Goal: Check status: Check status

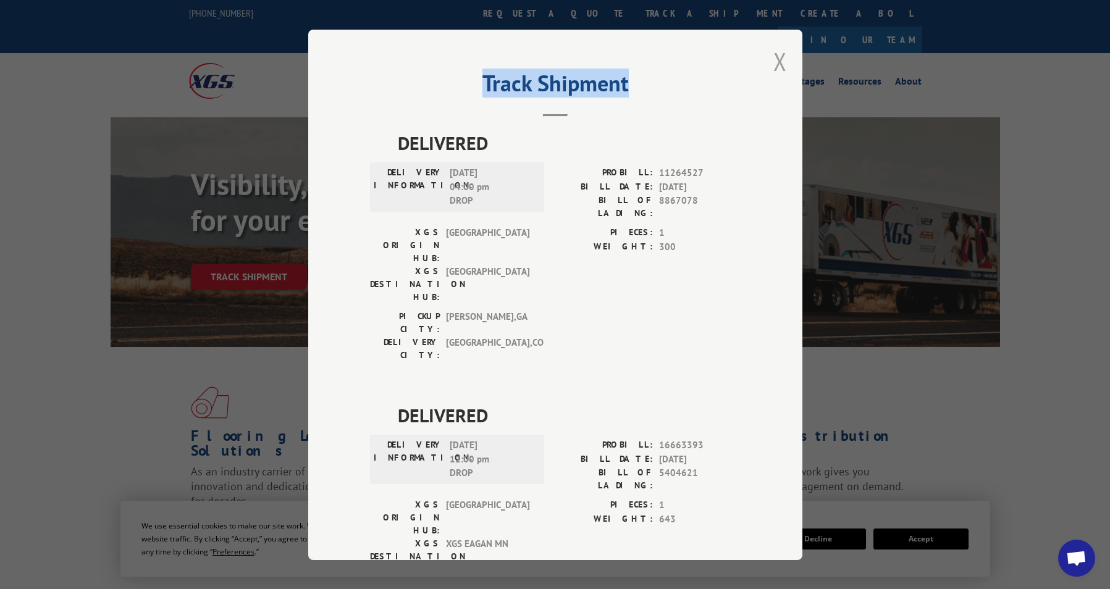
click at [777, 62] on div "Track Shipment DELIVERED DELIVERY INFORMATION: [DATE] 04:00 pm DROP PROBILL: 11…" at bounding box center [555, 295] width 494 height 531
click at [773, 62] on button "Close modal" at bounding box center [780, 61] width 14 height 33
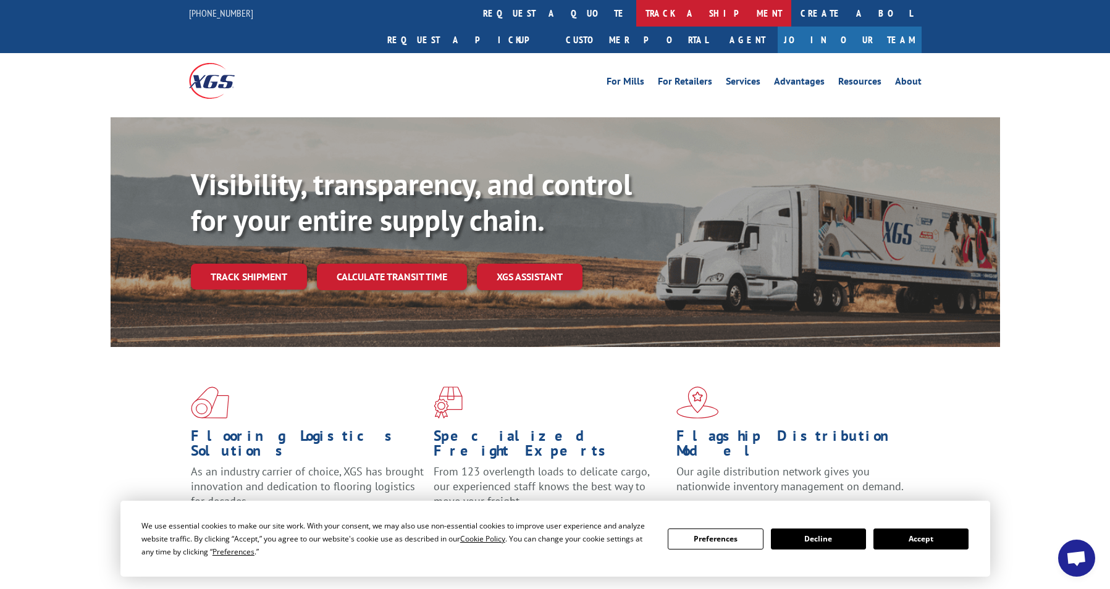
click at [636, 14] on link "track a shipment" at bounding box center [713, 13] width 155 height 27
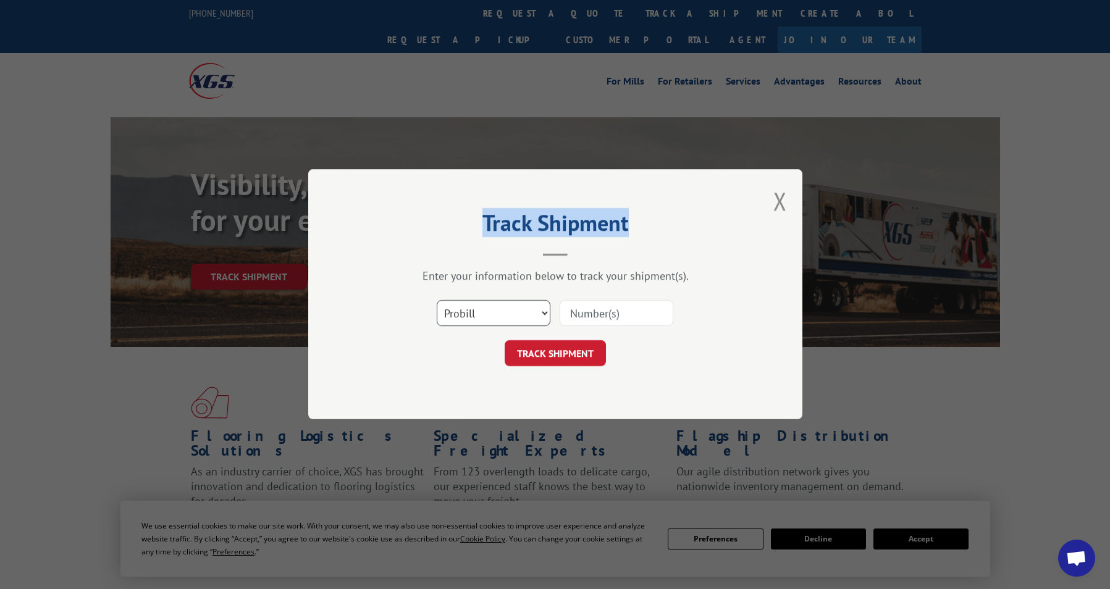
drag, startPoint x: 482, startPoint y: 317, endPoint x: 482, endPoint y: 326, distance: 8.7
click at [482, 319] on select "Select category... Probill BOL PO" at bounding box center [494, 314] width 114 height 26
select select "po"
click at [437, 301] on select "Select category... Probill BOL PO" at bounding box center [494, 314] width 114 height 26
click at [595, 307] on input at bounding box center [617, 314] width 114 height 26
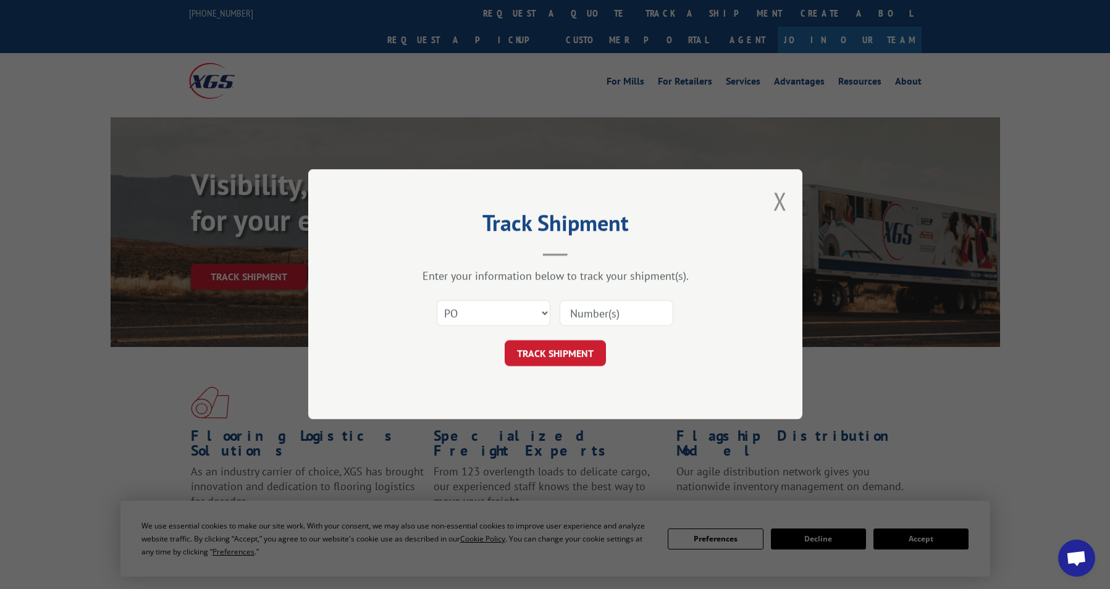
paste input "02512804"
type input "02512804"
click button "TRACK SHIPMENT" at bounding box center [555, 354] width 101 height 26
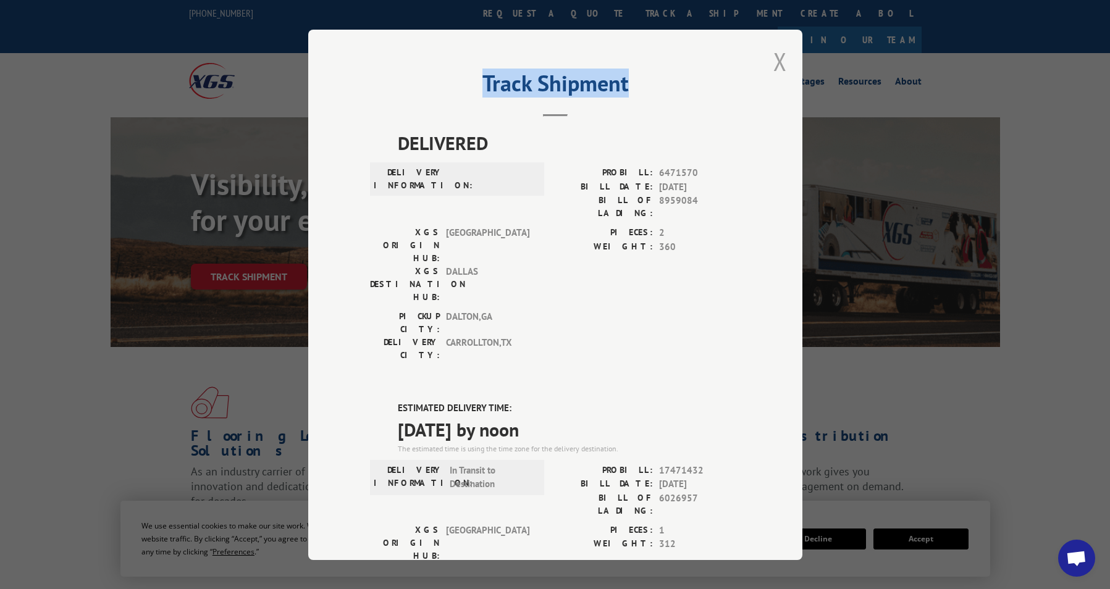
drag, startPoint x: 784, startPoint y: 57, endPoint x: 778, endPoint y: 54, distance: 7.5
click at [778, 54] on div "Track Shipment DELIVERED DELIVERY INFORMATION: PROBILL: 6471570 BILL DATE: [DAT…" at bounding box center [555, 295] width 494 height 531
drag, startPoint x: 778, startPoint y: 54, endPoint x: 776, endPoint y: 61, distance: 6.4
click at [776, 61] on button "Close modal" at bounding box center [780, 61] width 14 height 33
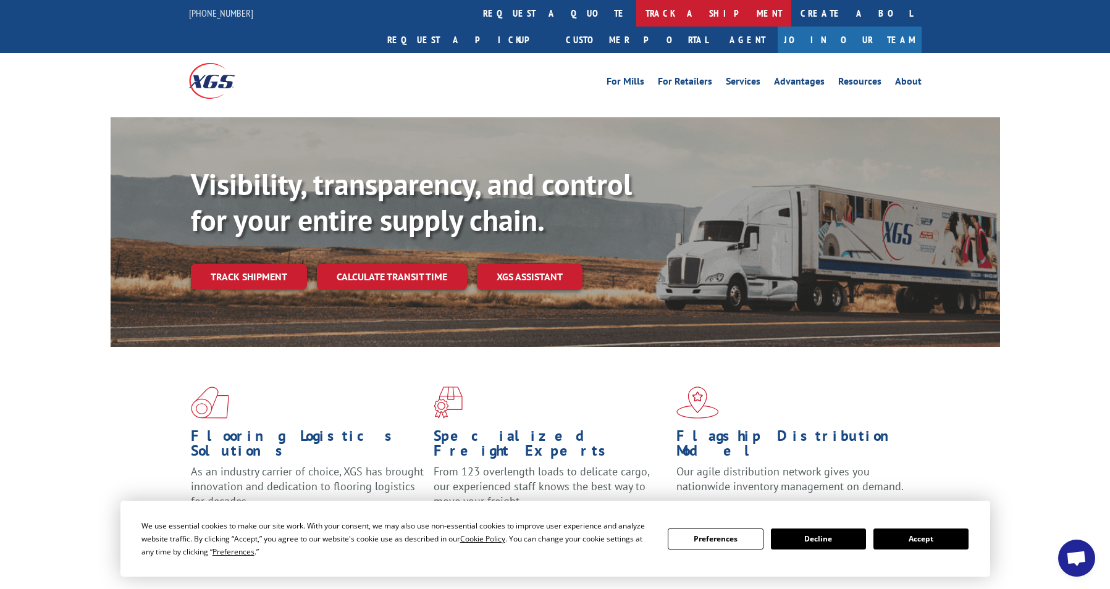
click at [636, 5] on link "track a shipment" at bounding box center [713, 13] width 155 height 27
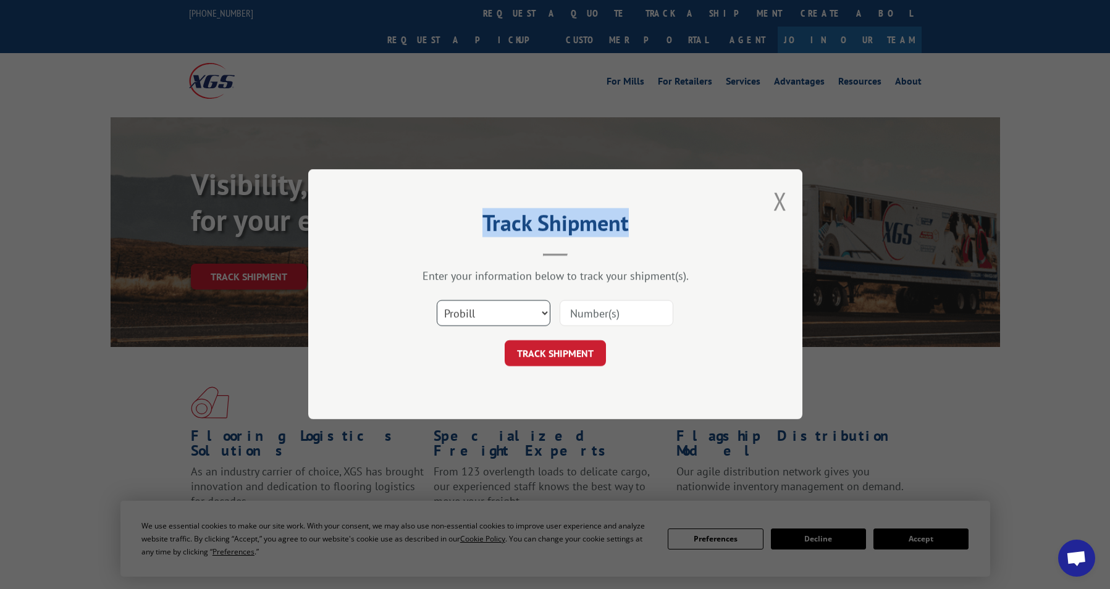
drag, startPoint x: 510, startPoint y: 312, endPoint x: 505, endPoint y: 327, distance: 15.8
click at [510, 314] on select "Select category... Probill BOL PO" at bounding box center [494, 314] width 114 height 26
select select "bol"
click at [437, 301] on select "Select category... Probill BOL PO" at bounding box center [494, 314] width 114 height 26
drag, startPoint x: 599, startPoint y: 319, endPoint x: 595, endPoint y: 311, distance: 9.4
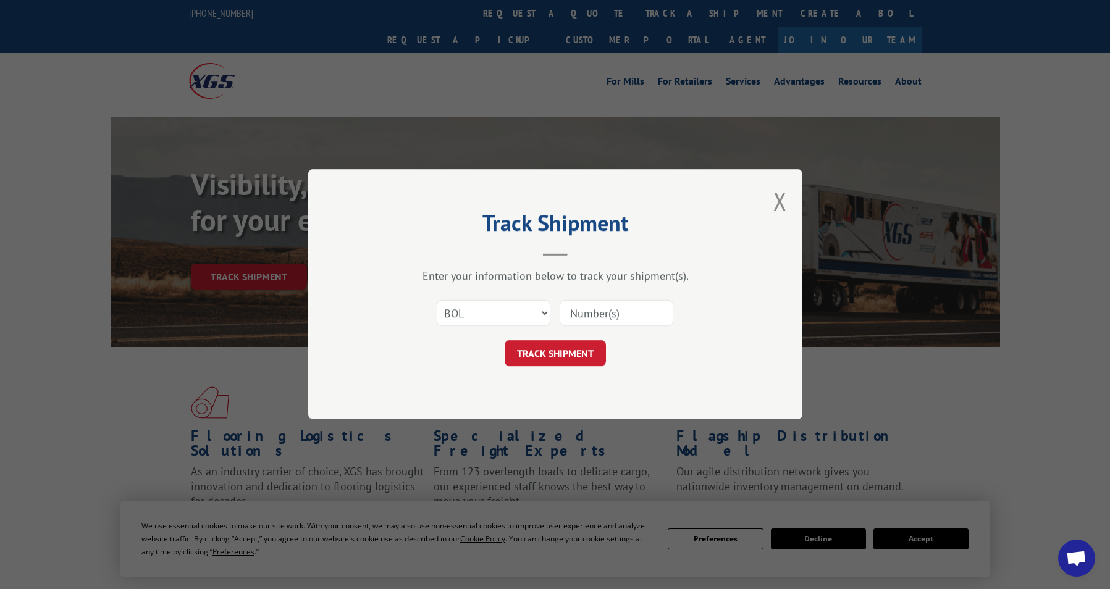
click at [599, 318] on input at bounding box center [617, 314] width 114 height 26
paste input "02512805"
type input "02512805"
click button "TRACK SHIPMENT" at bounding box center [555, 354] width 101 height 26
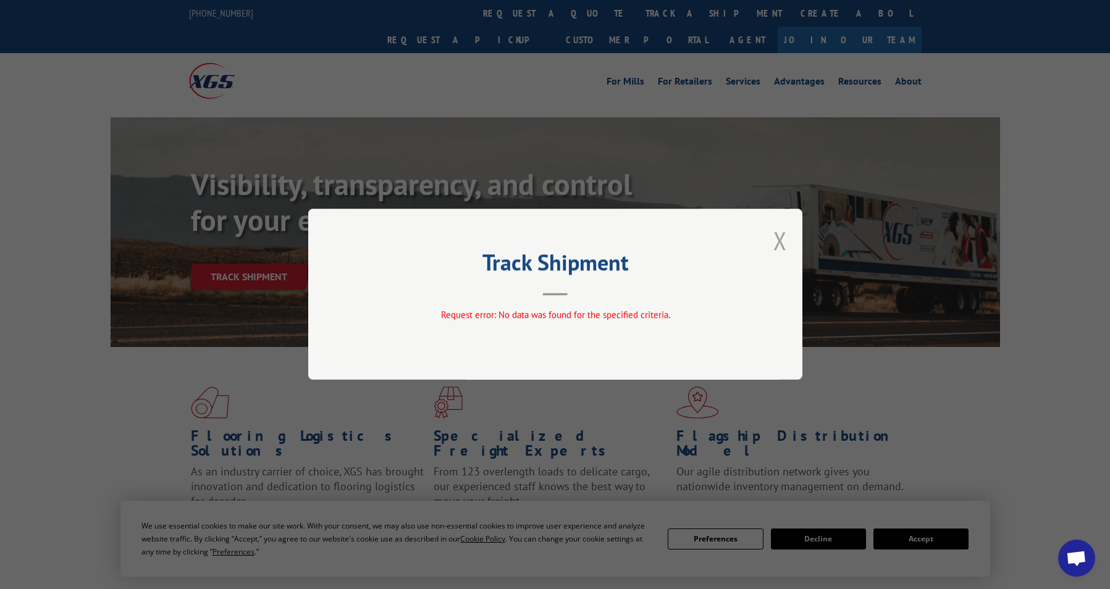
click at [781, 238] on button "Close modal" at bounding box center [780, 240] width 14 height 33
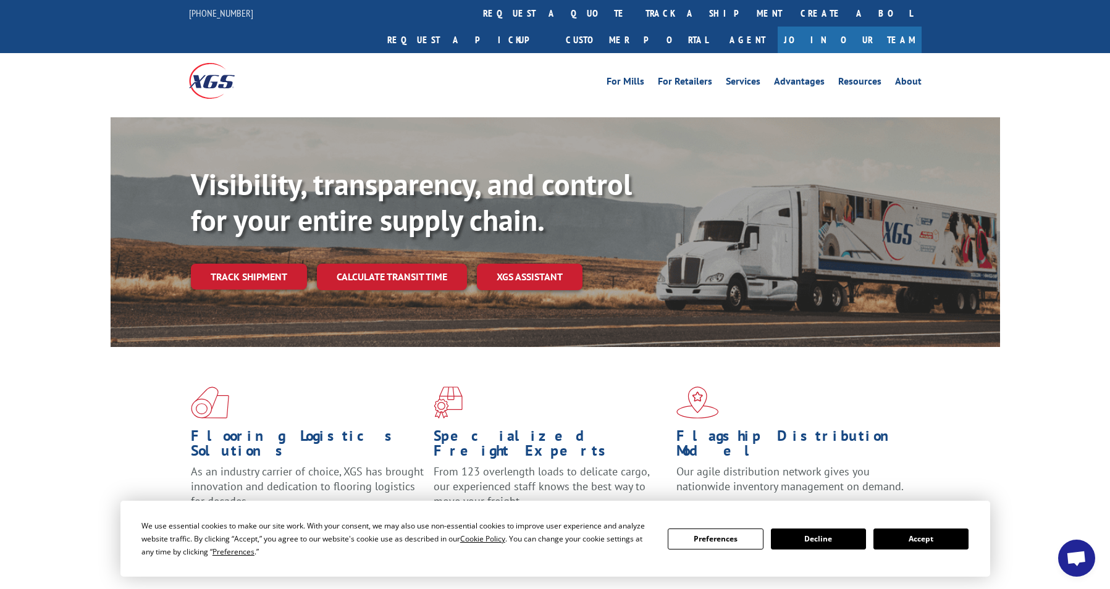
drag, startPoint x: 495, startPoint y: 18, endPoint x: 497, endPoint y: 49, distance: 31.6
click at [636, 20] on link "track a shipment" at bounding box center [713, 13] width 155 height 27
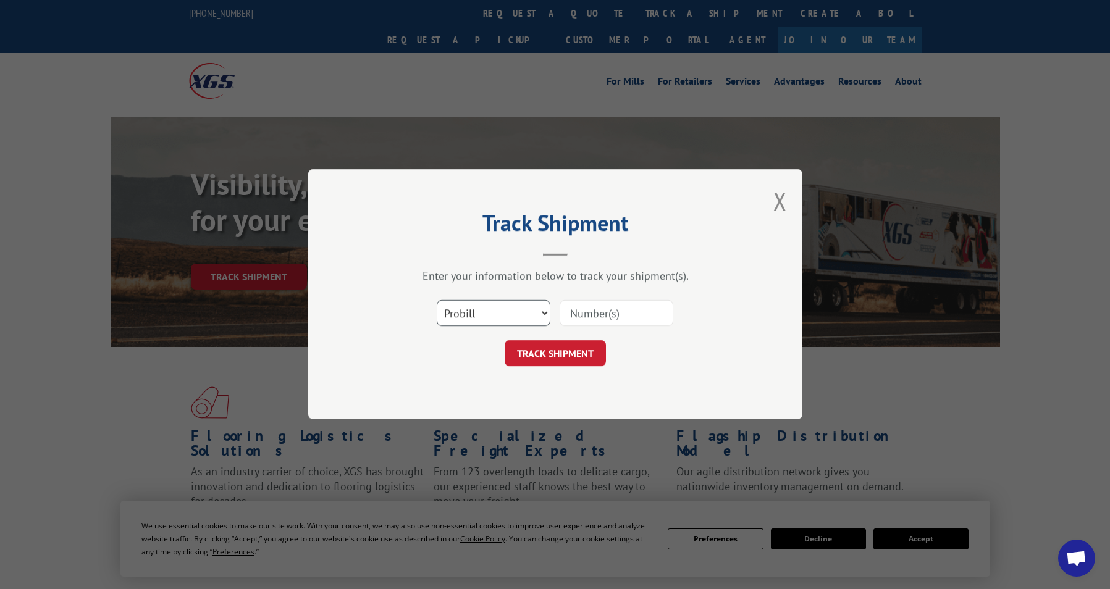
click at [483, 317] on select "Select category... Probill BOL PO" at bounding box center [494, 314] width 114 height 26
select select "po"
click at [437, 301] on select "Select category... Probill BOL PO" at bounding box center [494, 314] width 114 height 26
click at [595, 303] on input at bounding box center [617, 314] width 114 height 26
paste input "02512805"
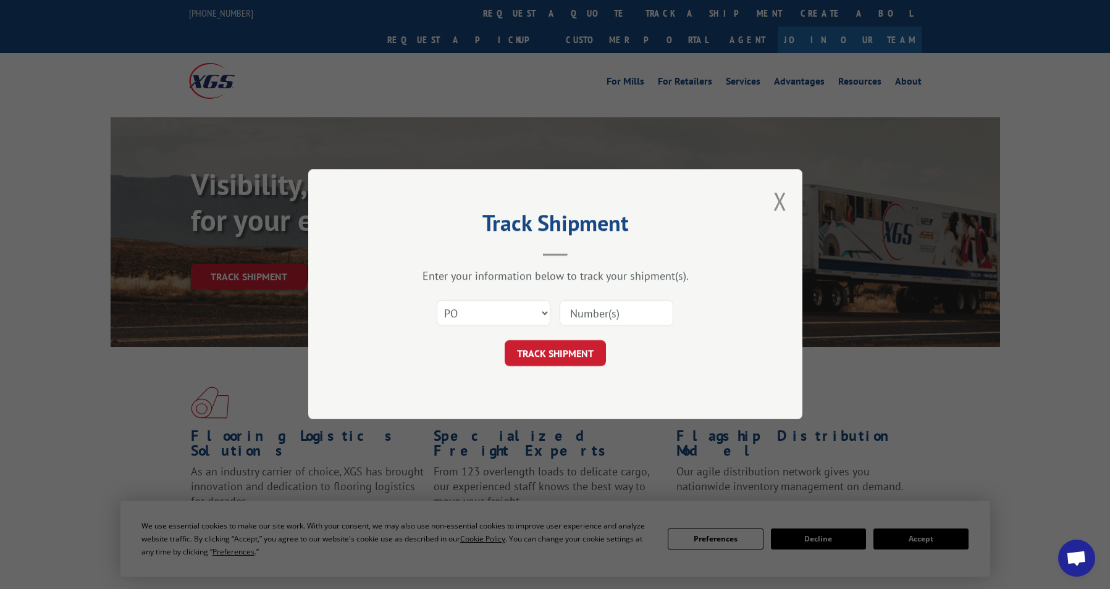
type input "02512805"
click button "TRACK SHIPMENT" at bounding box center [555, 354] width 101 height 26
